Goal: Find specific page/section: Find specific page/section

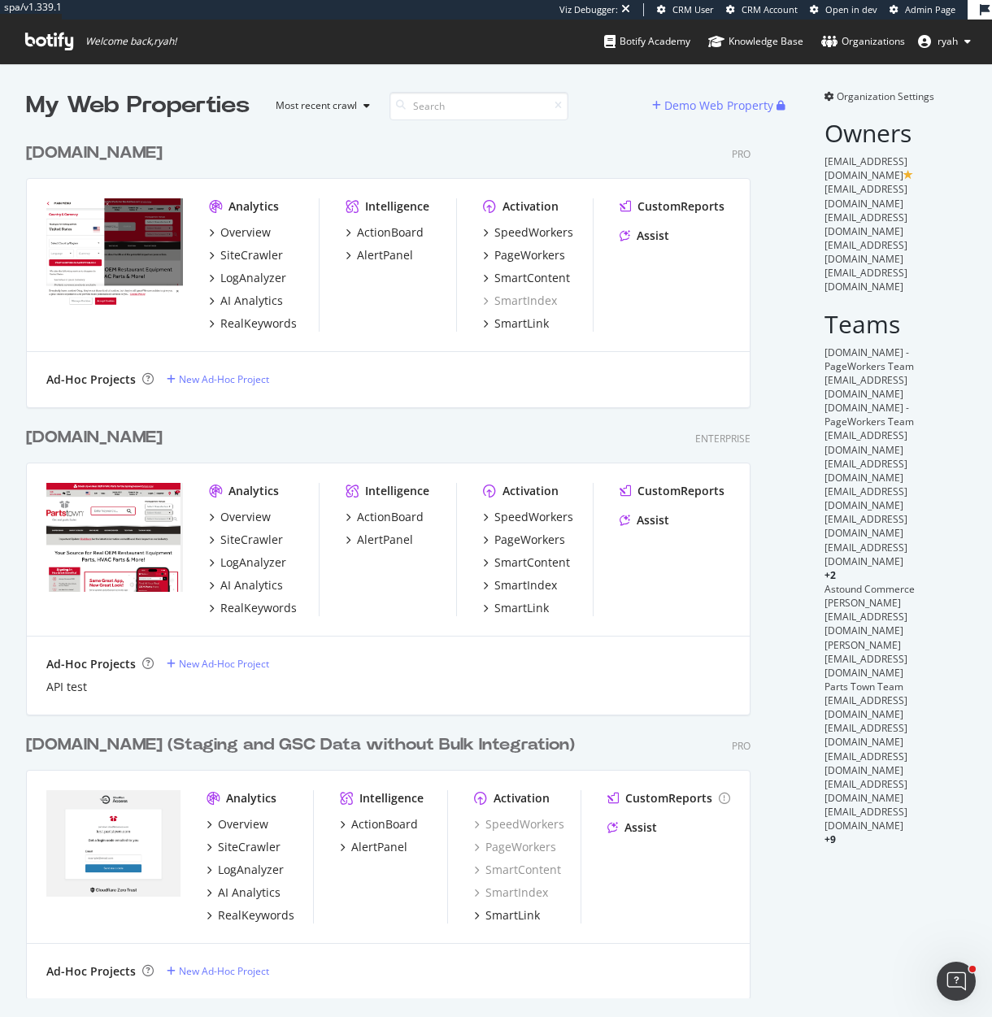
click at [188, 175] on div "[DOMAIN_NAME] Pro Analytics Overview SiteCrawler LogAnalyzer AI Analytics RealK…" at bounding box center [395, 264] width 738 height 285
click at [112, 154] on div "[DOMAIN_NAME]" at bounding box center [94, 153] width 137 height 24
